Goal: Check status: Check status

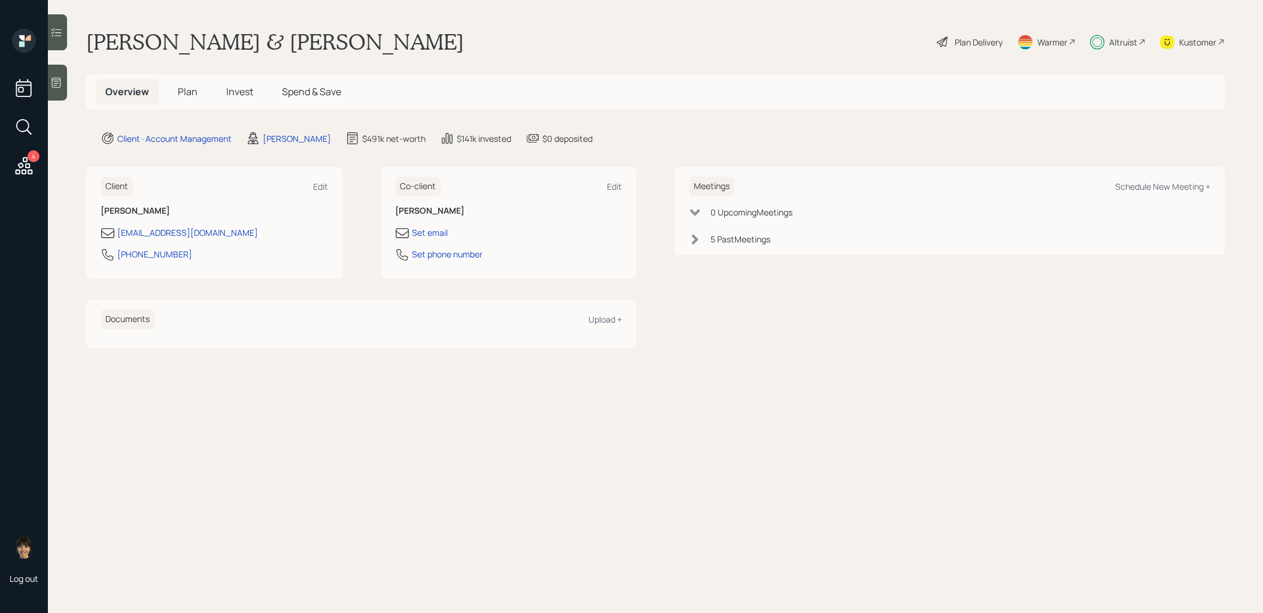
click at [242, 92] on span "Invest" at bounding box center [239, 91] width 27 height 13
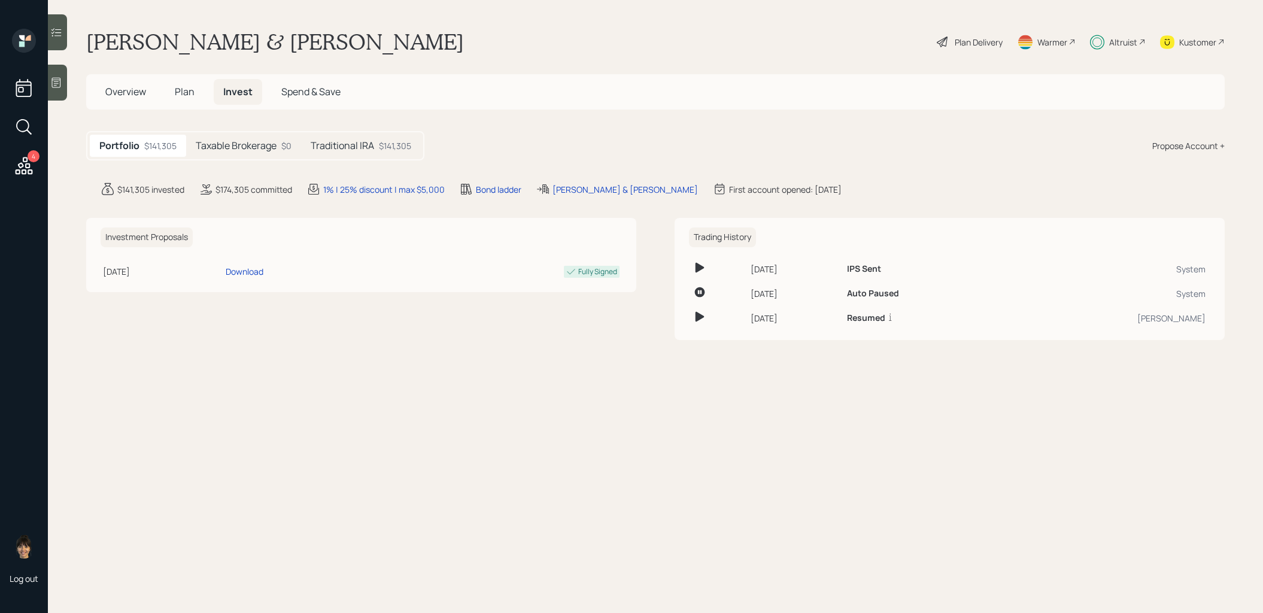
click at [371, 145] on h5 "Traditional IRA" at bounding box center [342, 145] width 63 height 11
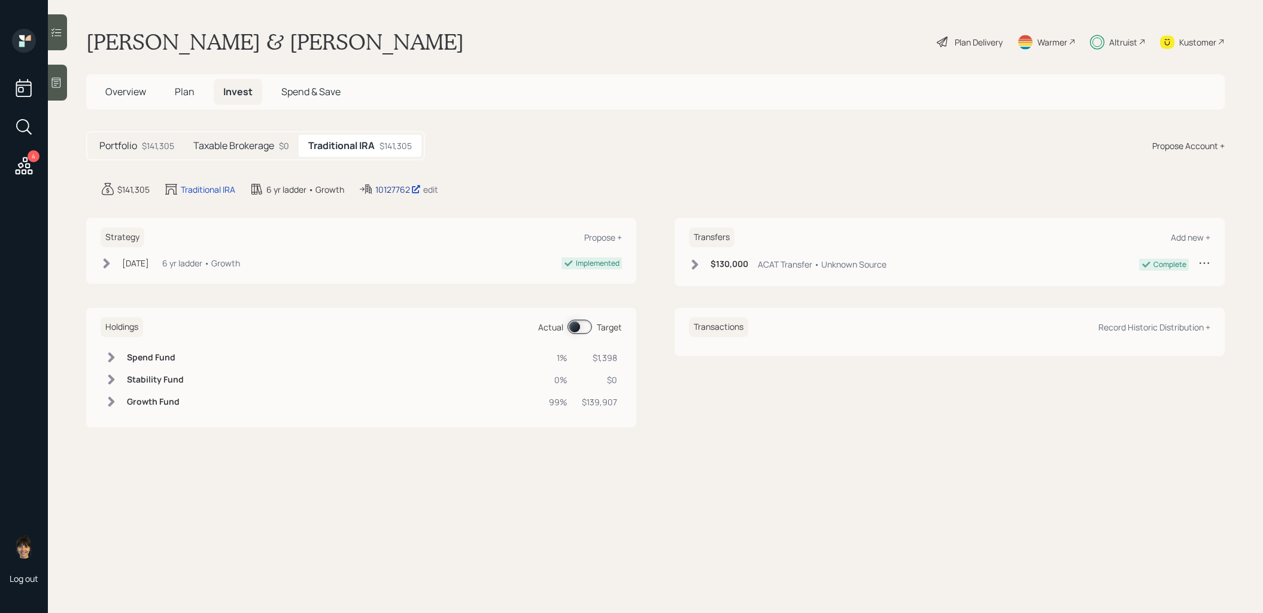
click at [400, 188] on div "10127762" at bounding box center [398, 189] width 46 height 13
